Goal: Task Accomplishment & Management: Manage account settings

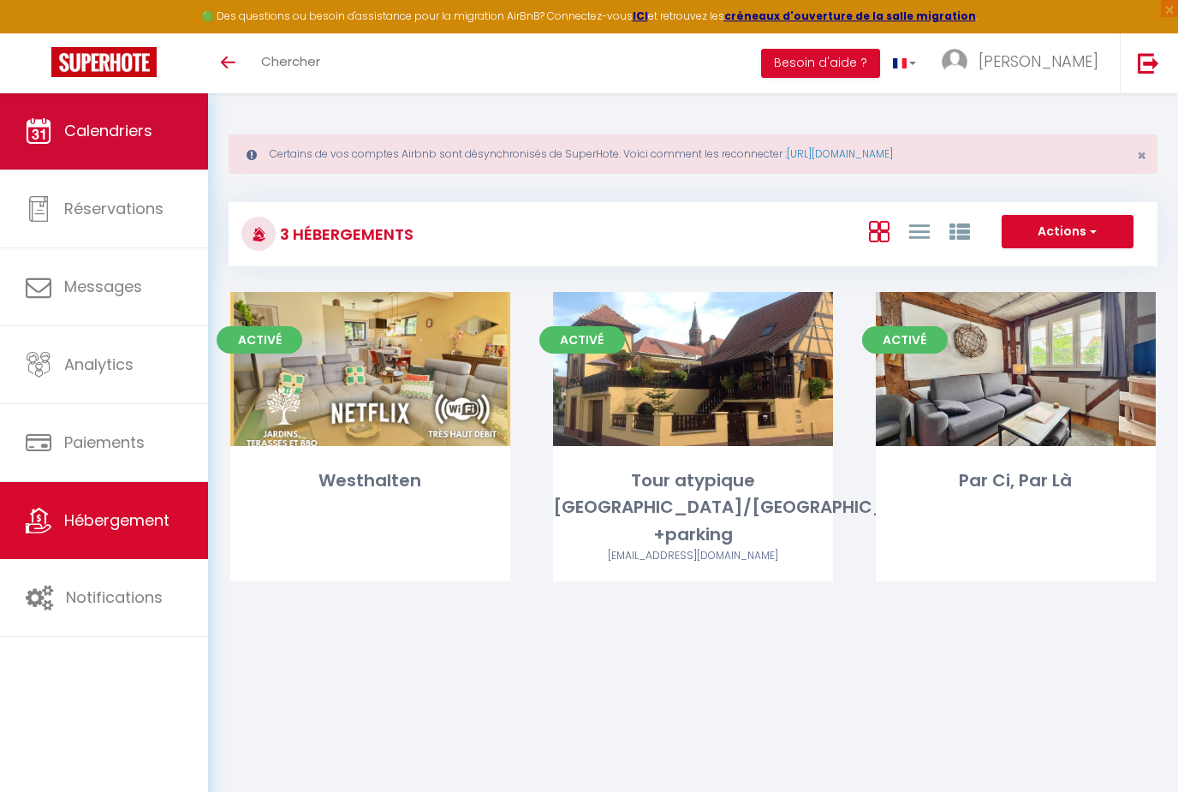
click at [126, 145] on link "Calendriers" at bounding box center [104, 130] width 208 height 77
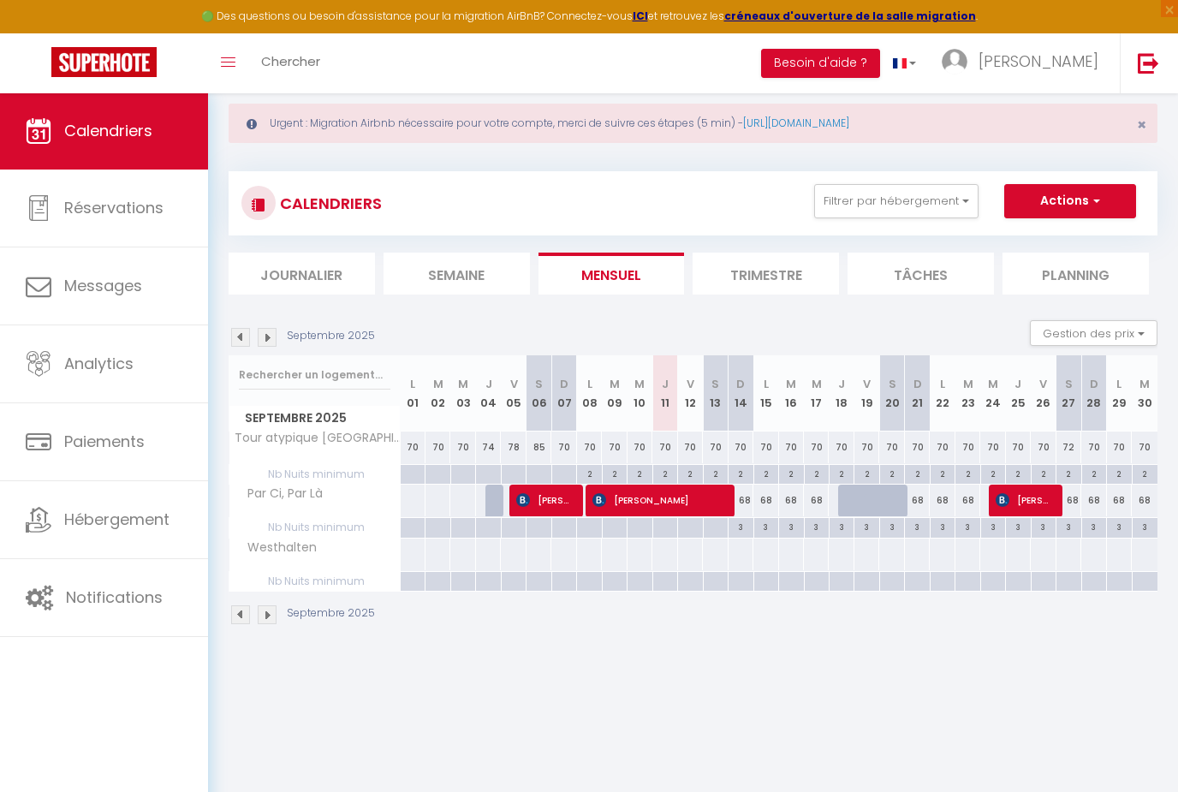
scroll to position [33, 0]
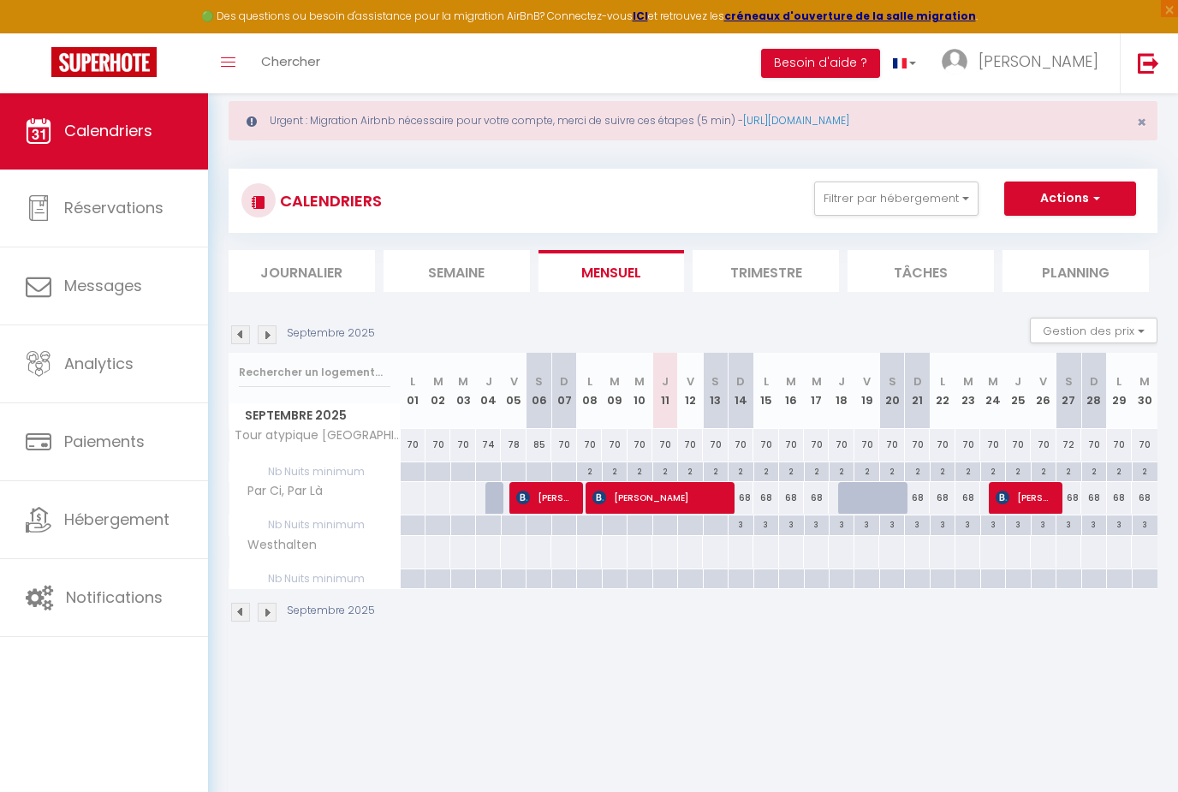
click at [270, 335] on img at bounding box center [267, 334] width 19 height 19
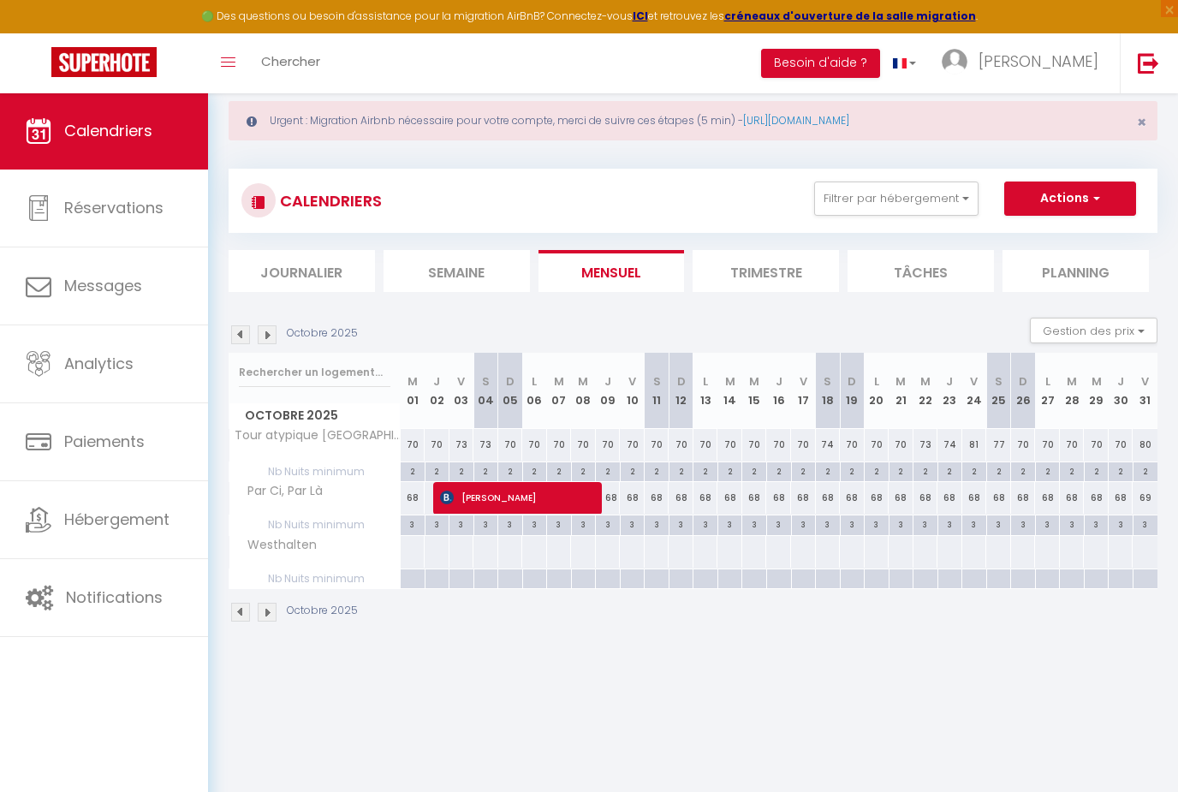
click at [272, 335] on img at bounding box center [267, 334] width 19 height 19
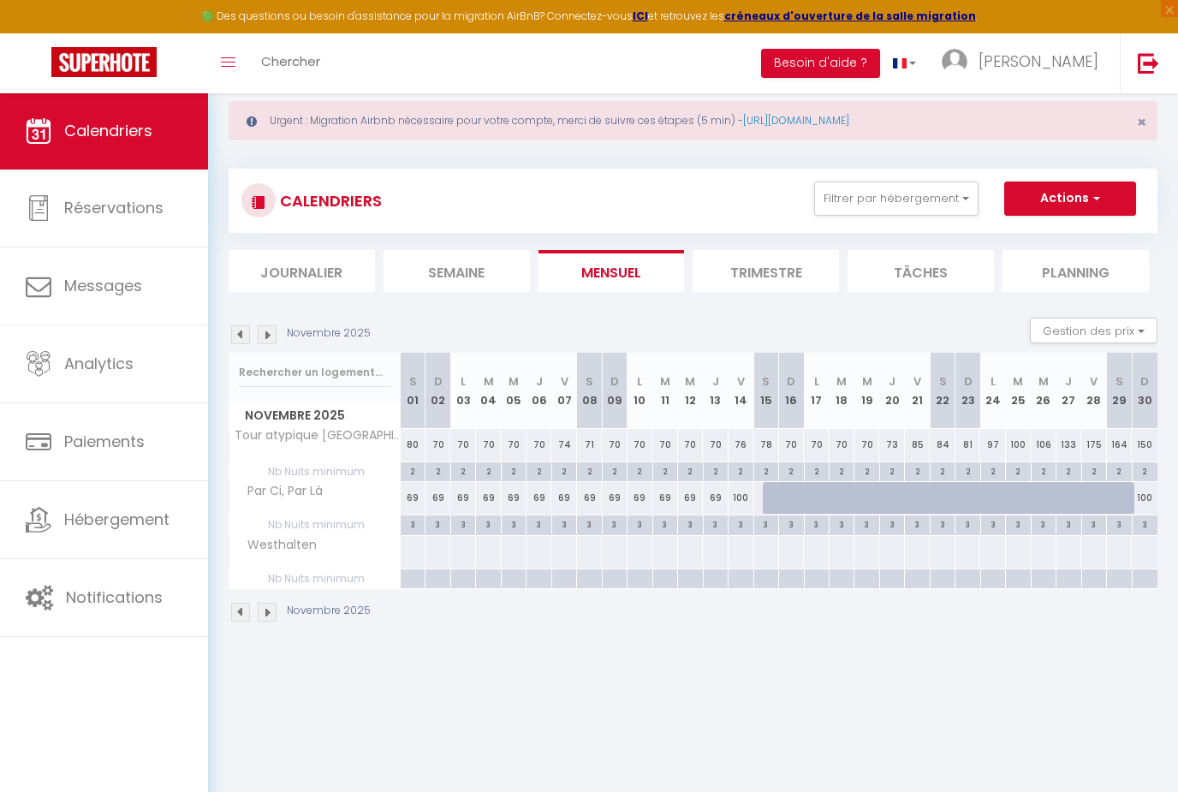
click at [275, 335] on img at bounding box center [267, 334] width 19 height 19
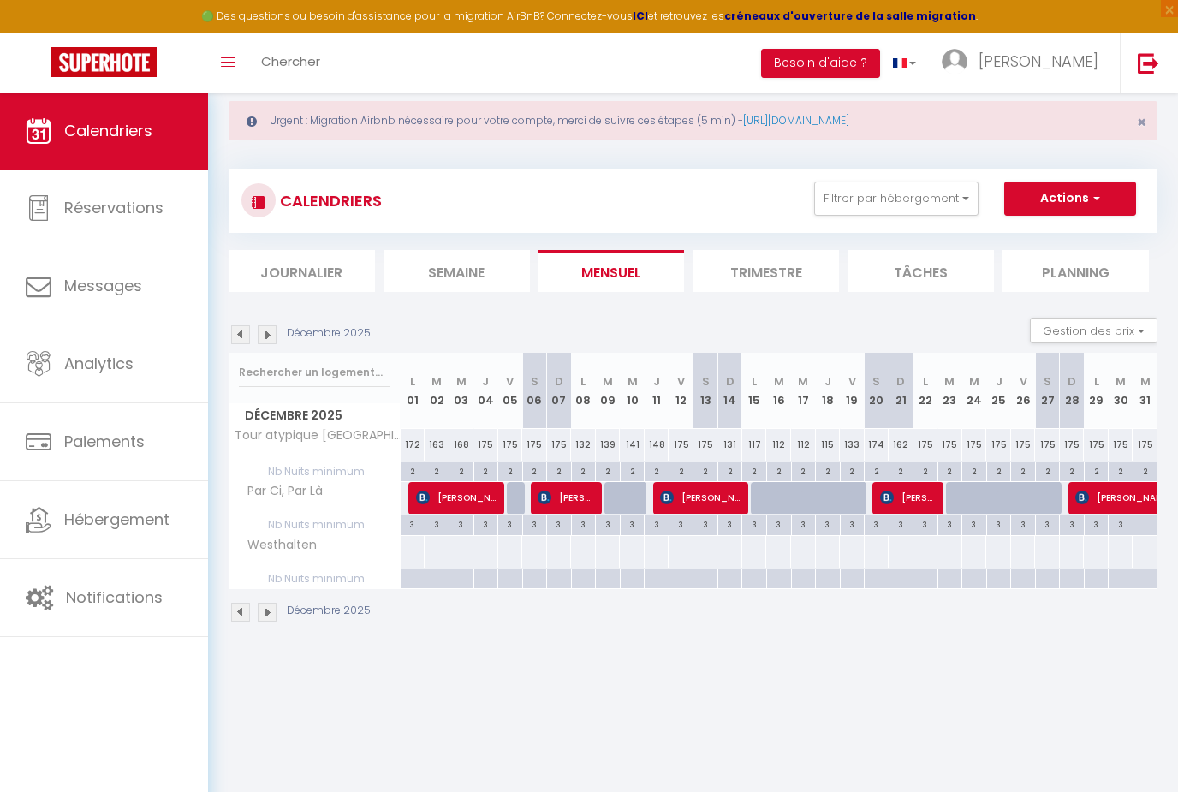
click at [242, 332] on img at bounding box center [240, 334] width 19 height 19
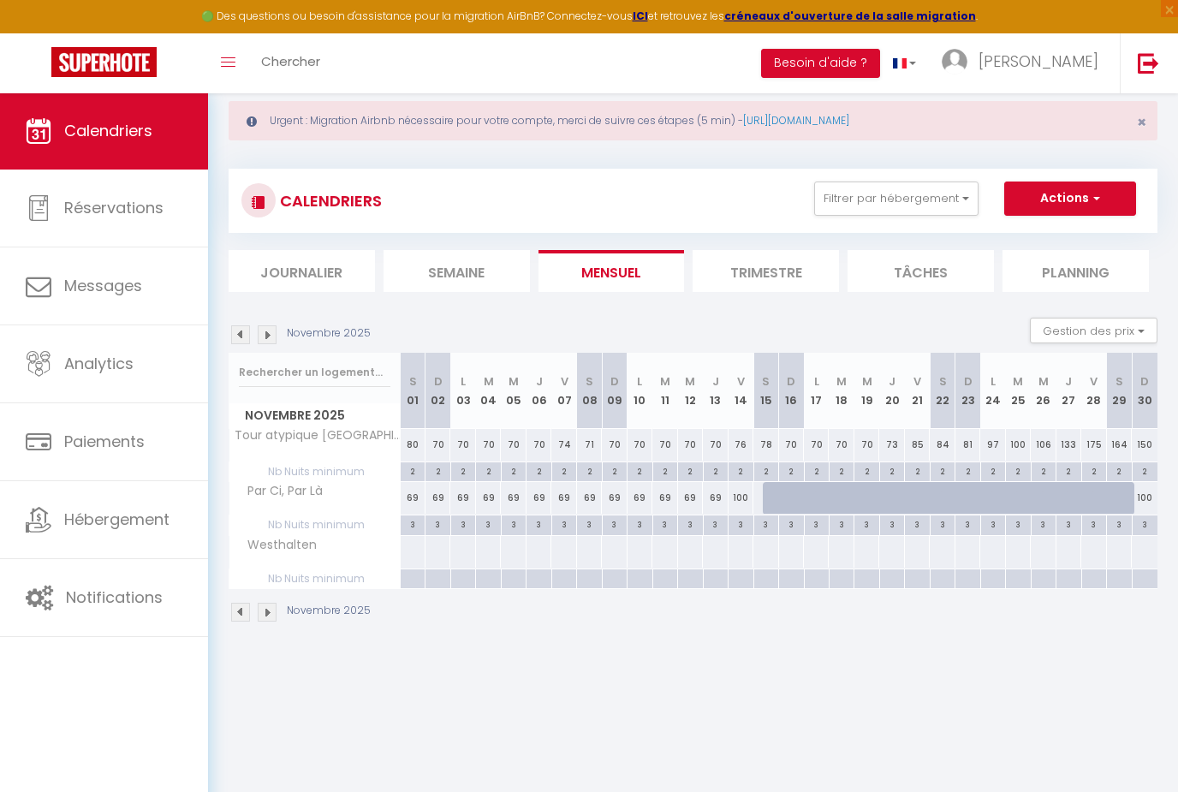
click at [1143, 496] on div "100" at bounding box center [1144, 498] width 26 height 32
type input "100"
type input "Dim 30 Novembre 2025"
type input "Lun 01 Décembre 2025"
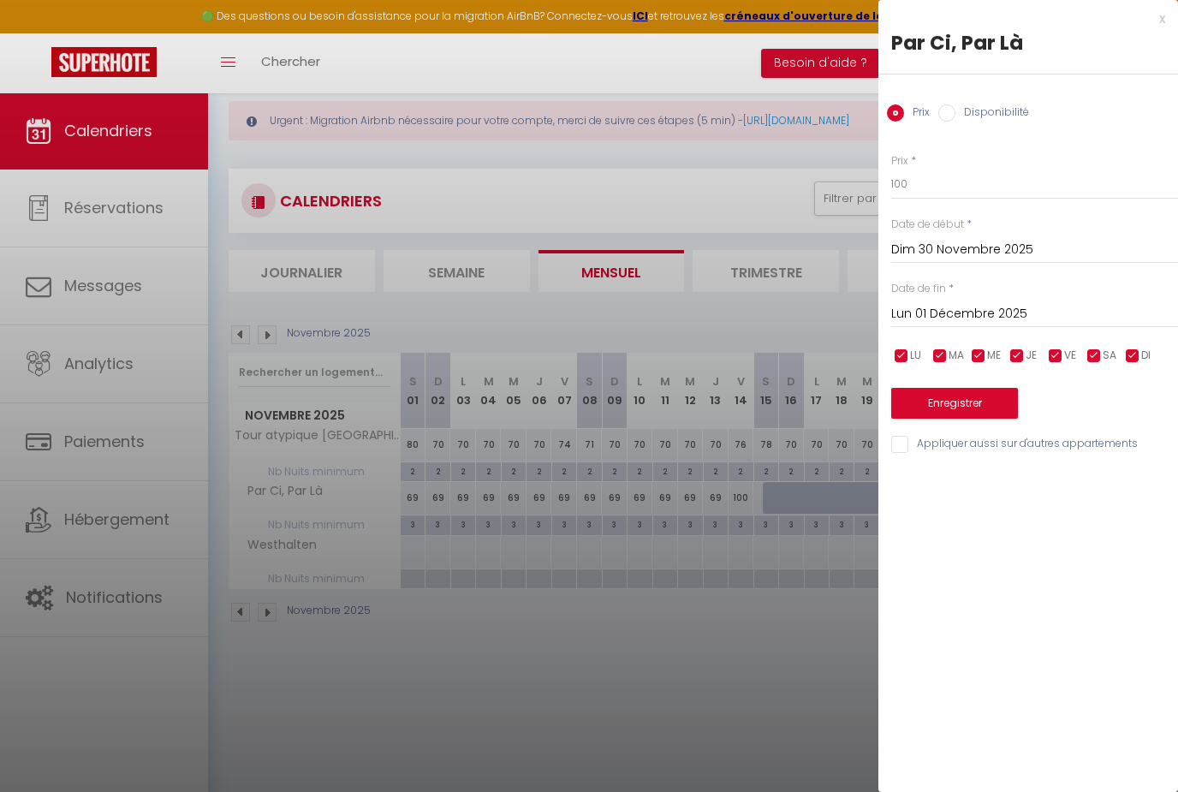
click at [951, 104] on div "Disponibilité" at bounding box center [983, 113] width 91 height 19
click at [959, 121] on label "Disponibilité" at bounding box center [992, 113] width 74 height 19
click at [955, 121] on input "Disponibilité" at bounding box center [946, 112] width 17 height 17
radio input "true"
radio input "false"
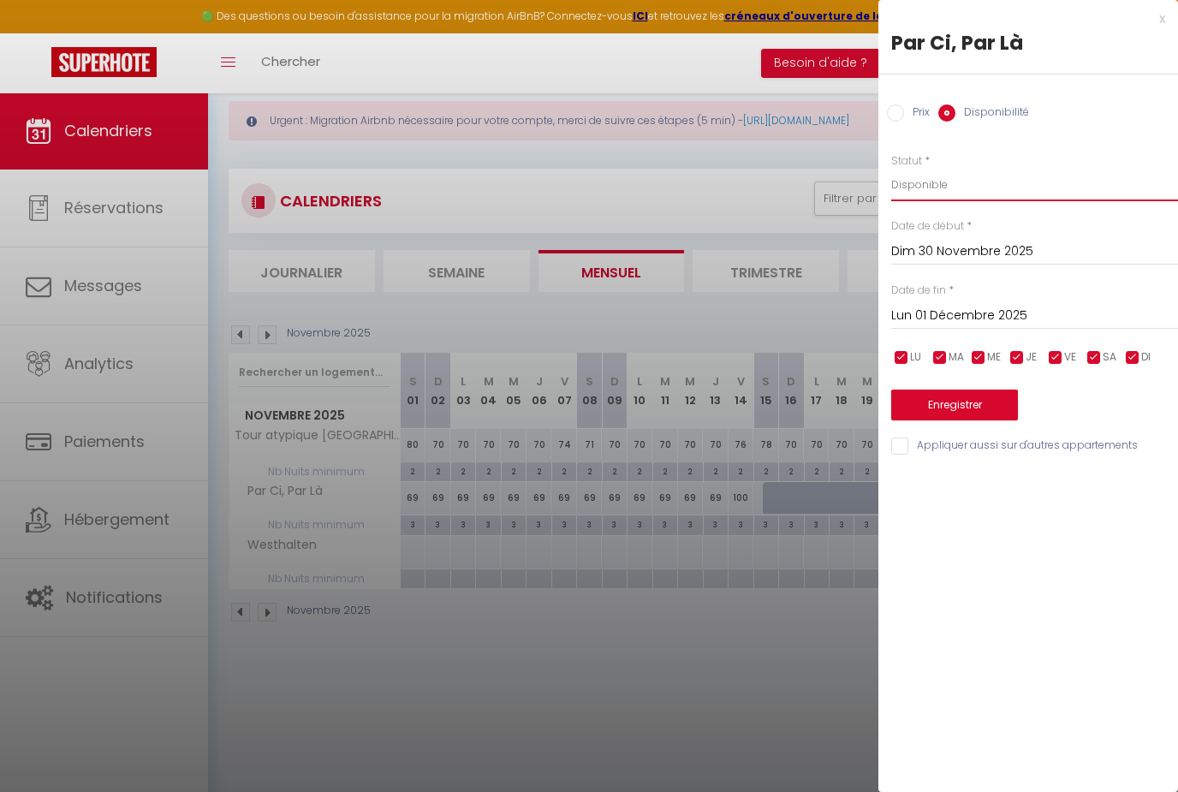
click at [959, 190] on select "Disponible Indisponible" at bounding box center [1034, 185] width 287 height 33
select select "0"
click at [990, 402] on button "Enregistrer" at bounding box center [954, 404] width 127 height 31
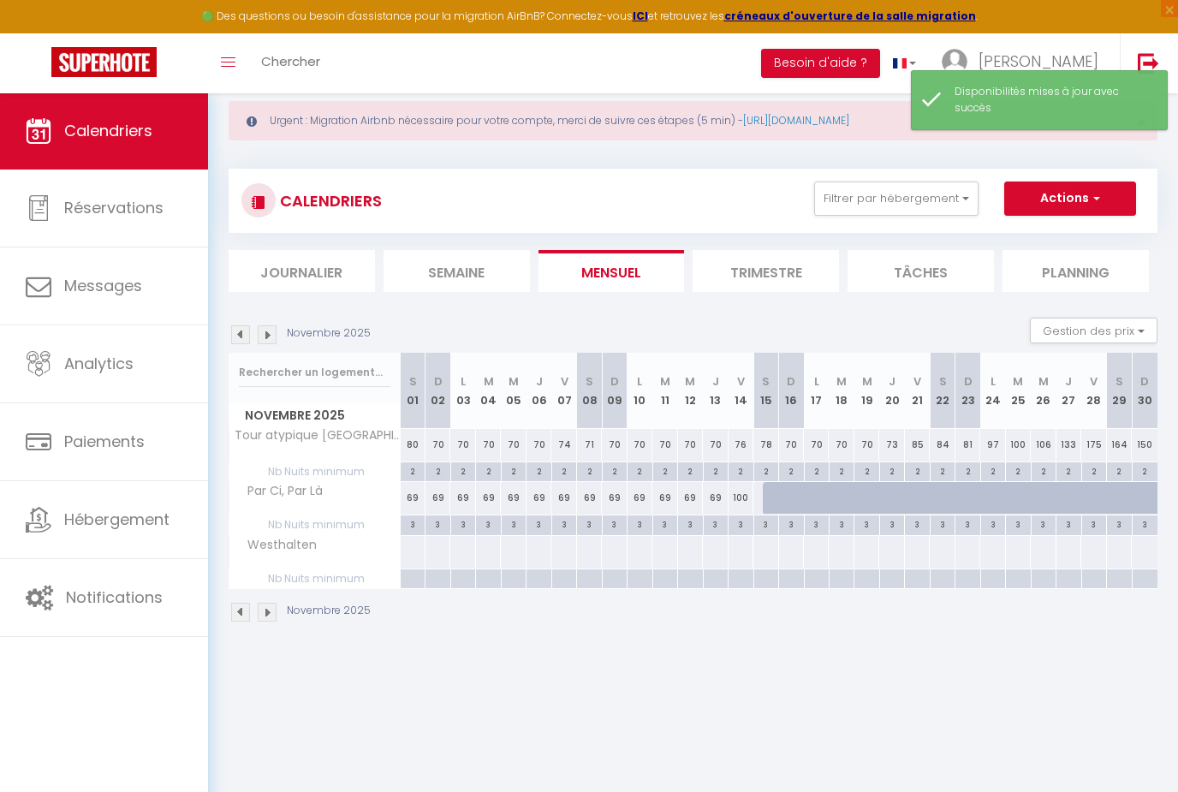
click at [267, 335] on img at bounding box center [267, 334] width 19 height 19
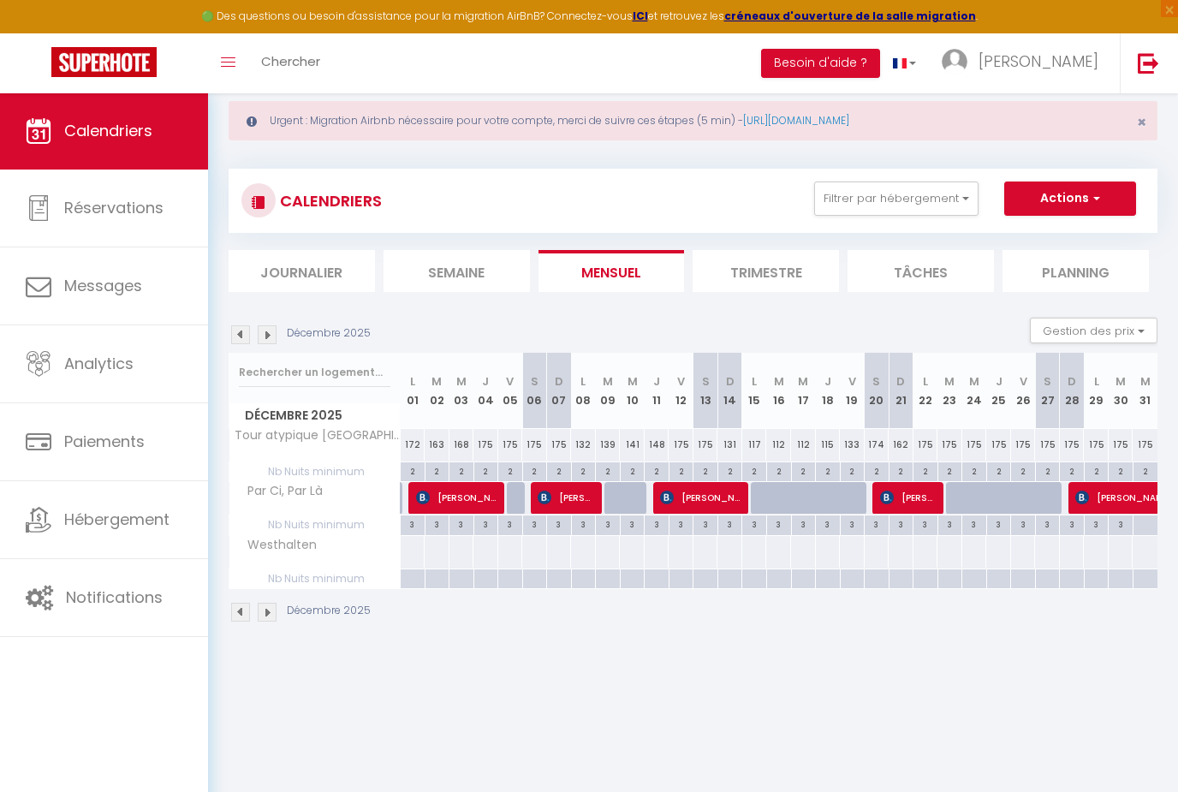
click at [270, 335] on img at bounding box center [267, 334] width 19 height 19
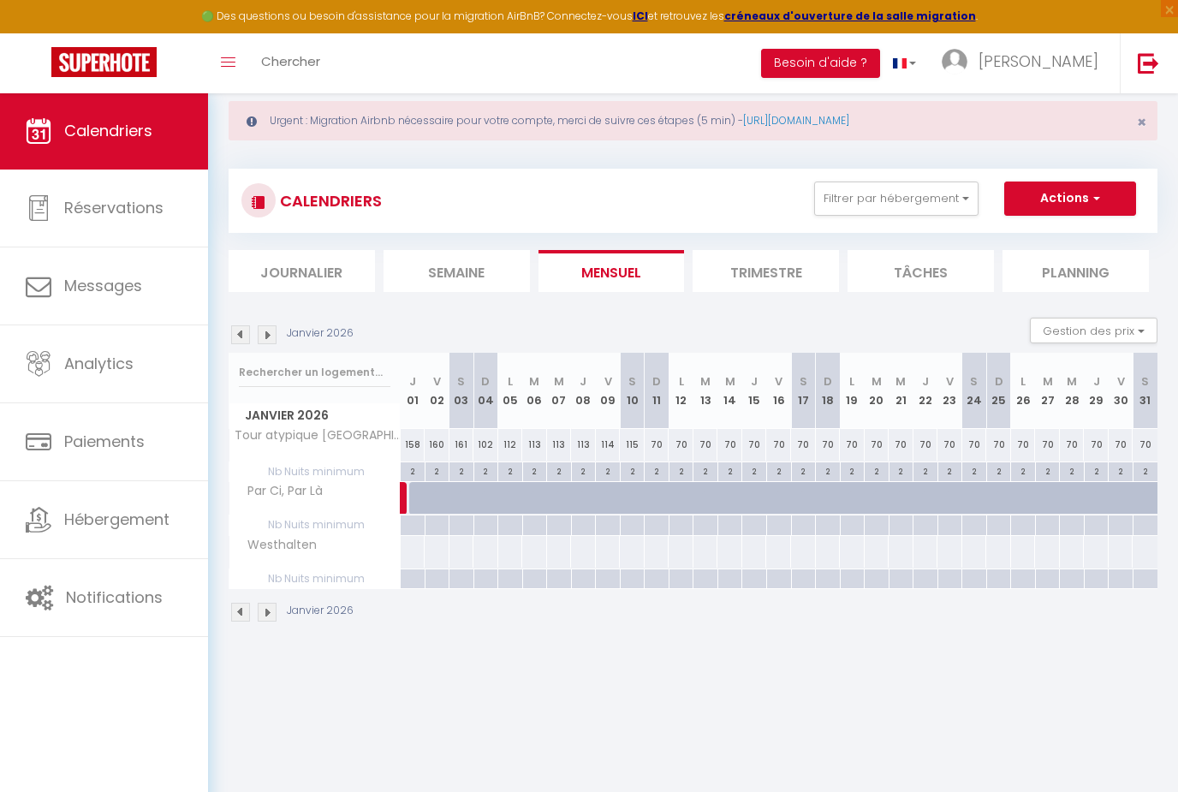
click at [237, 333] on img at bounding box center [240, 334] width 19 height 19
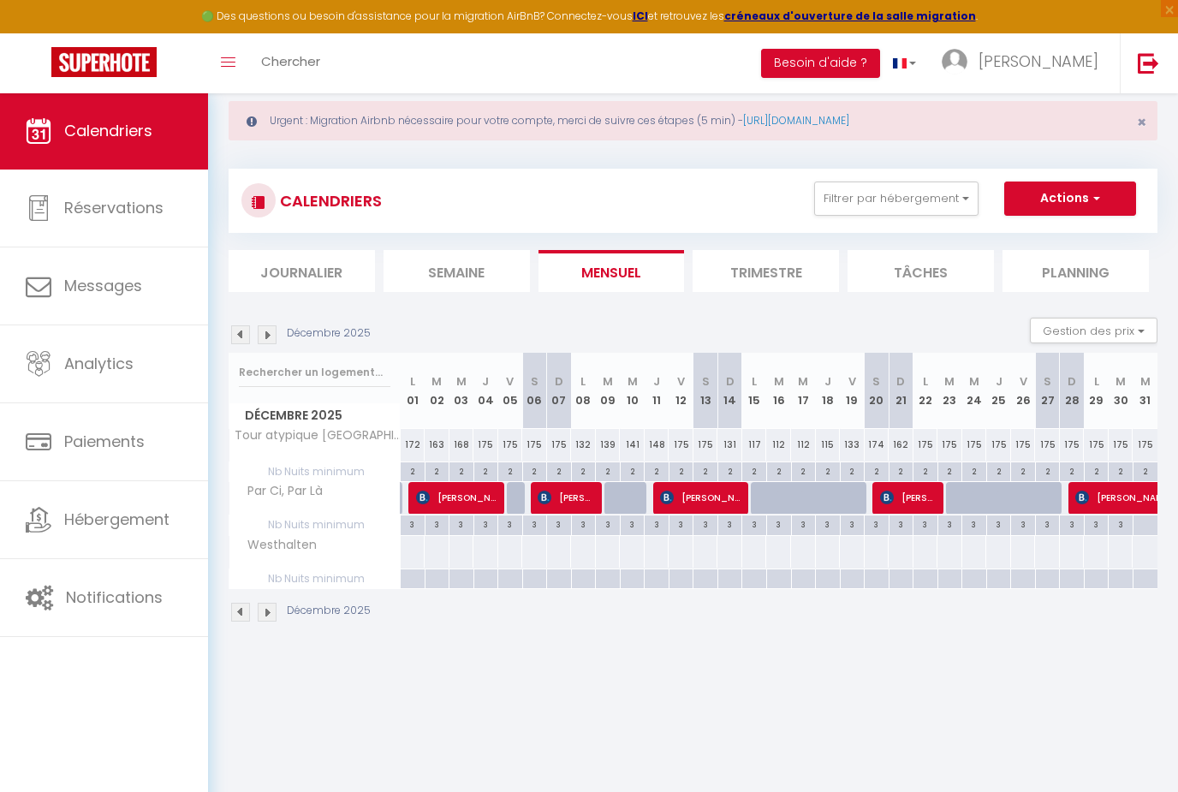
click at [237, 332] on img at bounding box center [240, 334] width 19 height 19
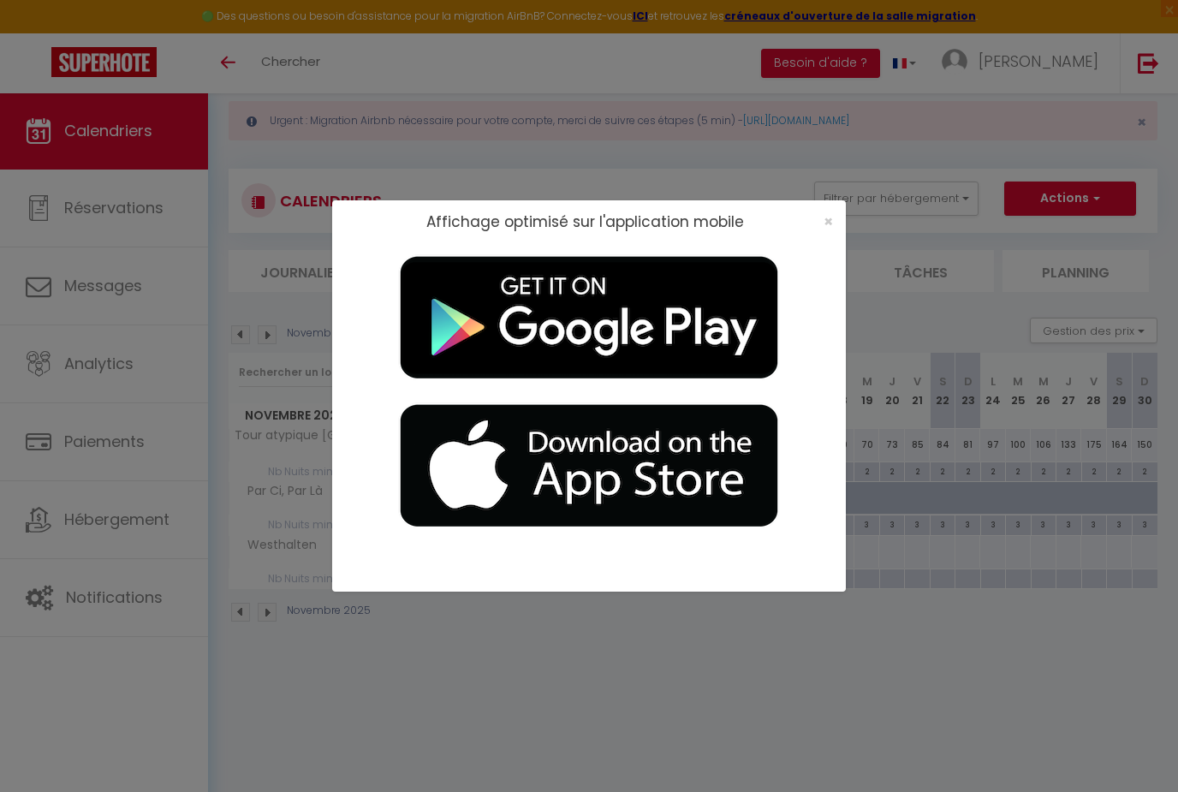
scroll to position [0, 0]
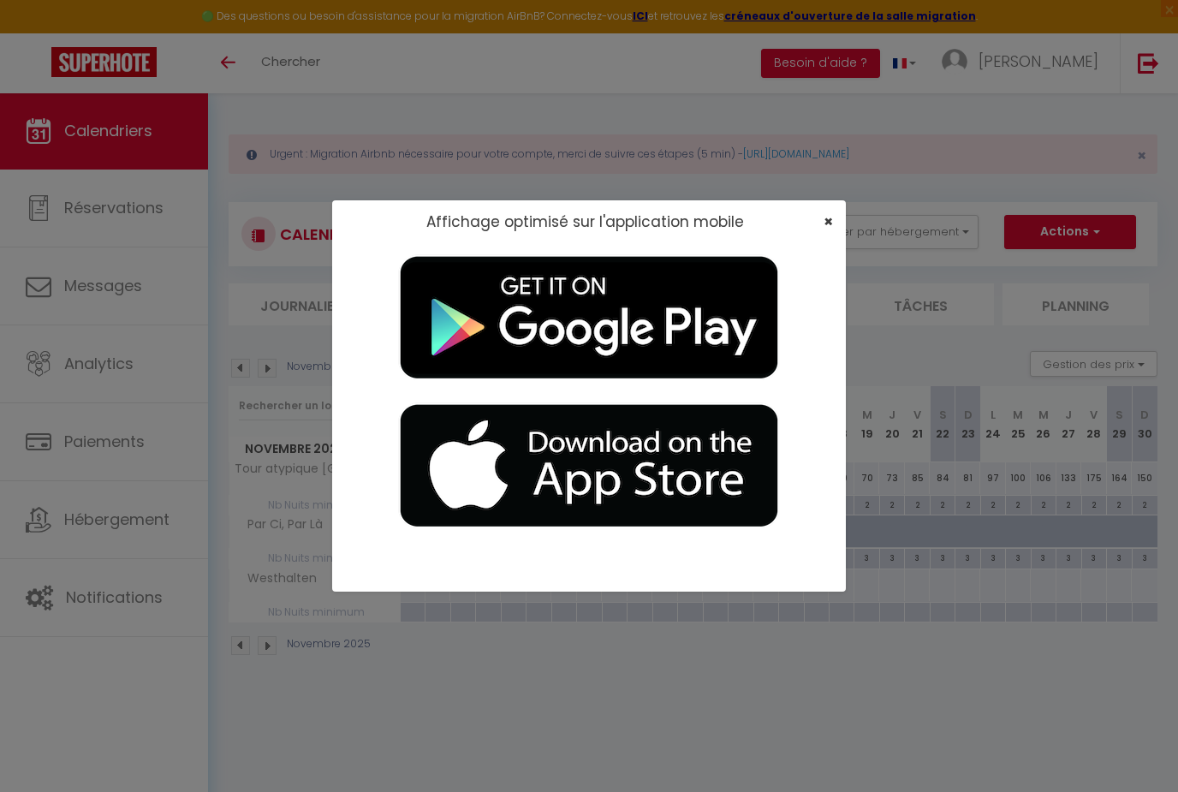
click at [827, 225] on span "×" at bounding box center [827, 221] width 9 height 21
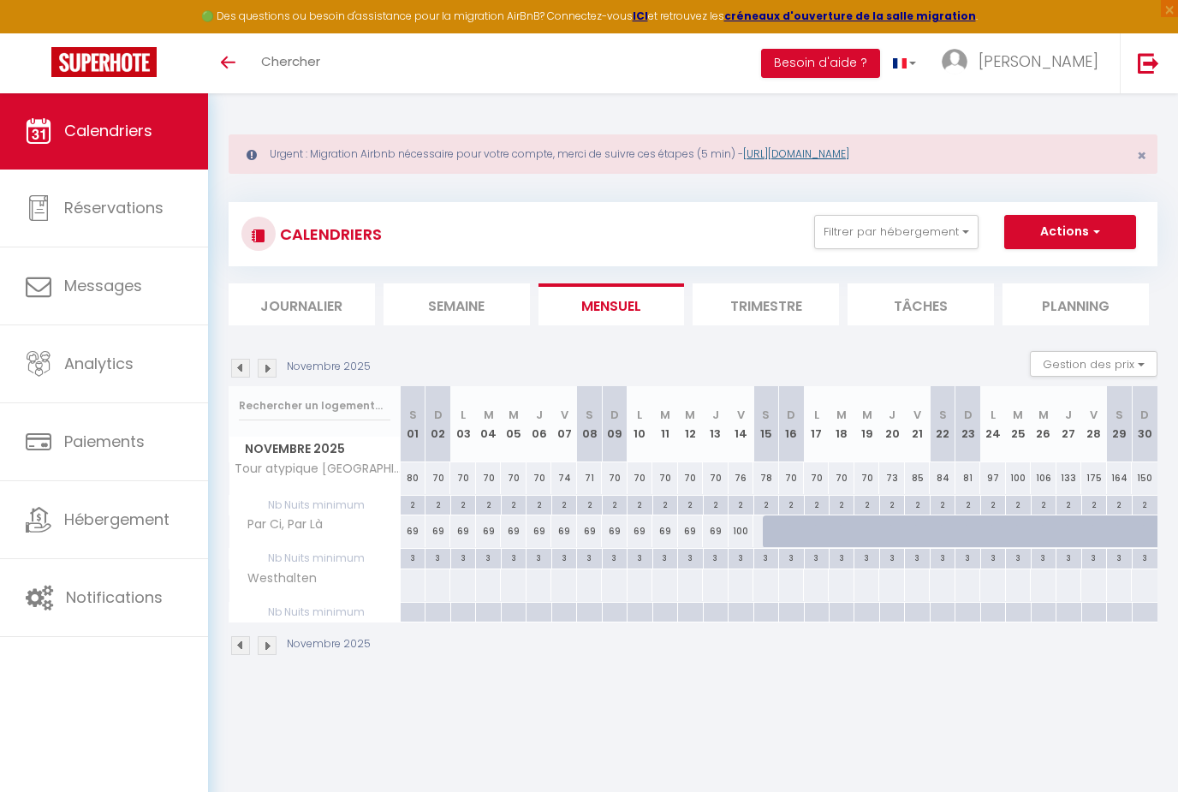
click at [809, 161] on link "https://superhote.com/migration-airbnb" at bounding box center [796, 153] width 106 height 15
